Goal: Browse casually

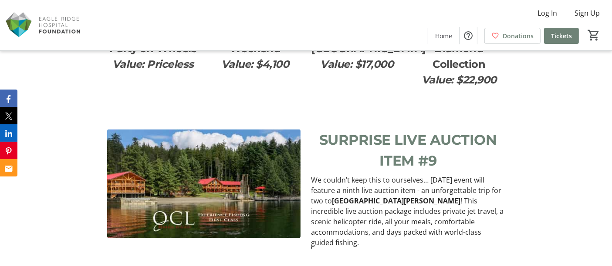
scroll to position [1310, 0]
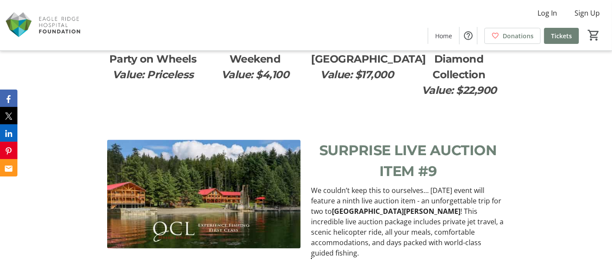
click at [586, 195] on div "SURPRISE LIVE AUCTION ITEM #9 We couldn’t keep this to ourselves… [DATE] event …" at bounding box center [306, 205] width 612 height 151
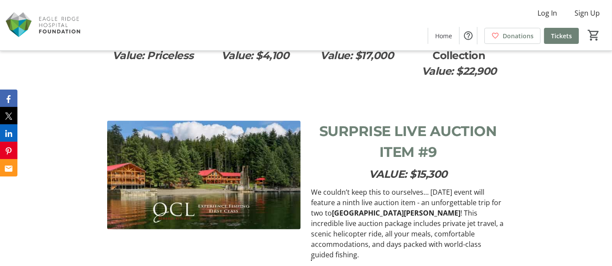
scroll to position [1331, 0]
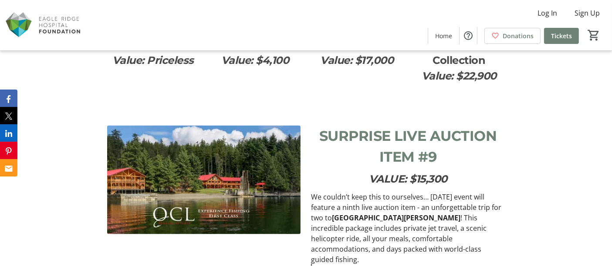
scroll to position [1324, 0]
